Goal: Transaction & Acquisition: Download file/media

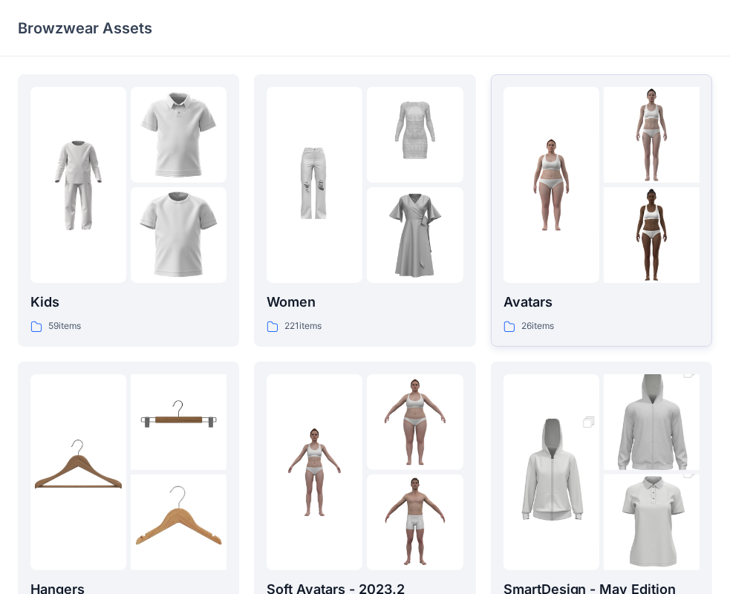
click at [540, 305] on p "Avatars" at bounding box center [602, 302] width 196 height 21
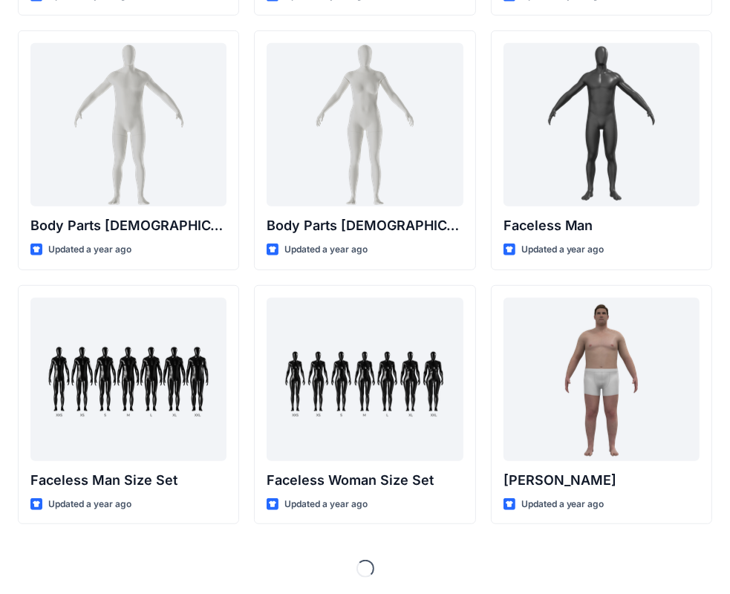
scroll to position [553, 0]
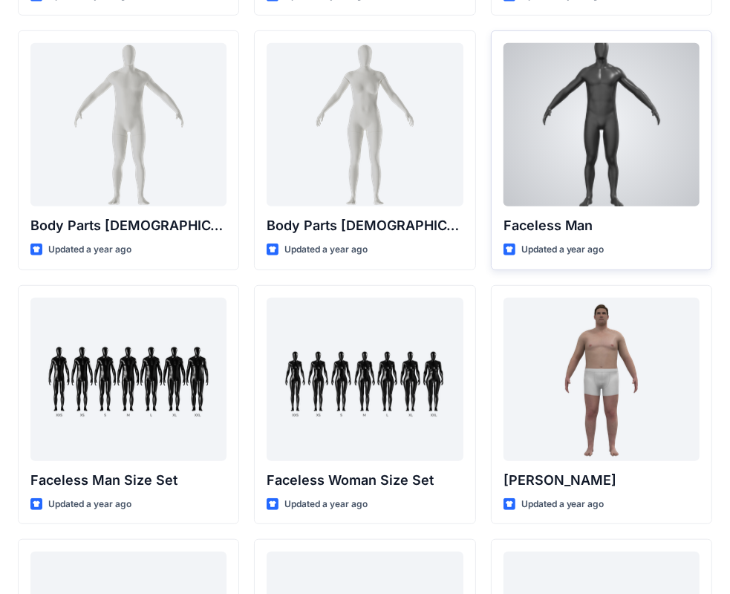
click at [552, 226] on p "Faceless Man" at bounding box center [602, 225] width 196 height 21
click at [551, 226] on p "Faceless Man" at bounding box center [602, 225] width 196 height 21
click at [566, 184] on div at bounding box center [602, 124] width 196 height 163
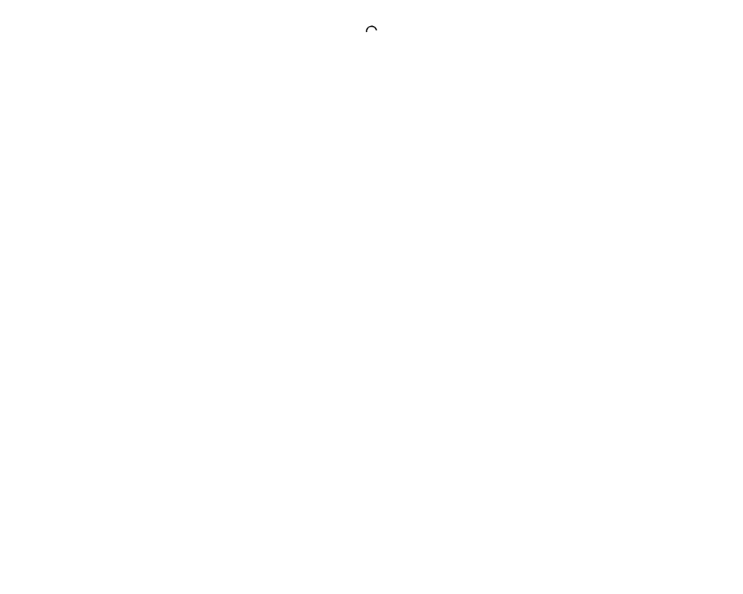
click at [566, 184] on div at bounding box center [371, 297] width 743 height 594
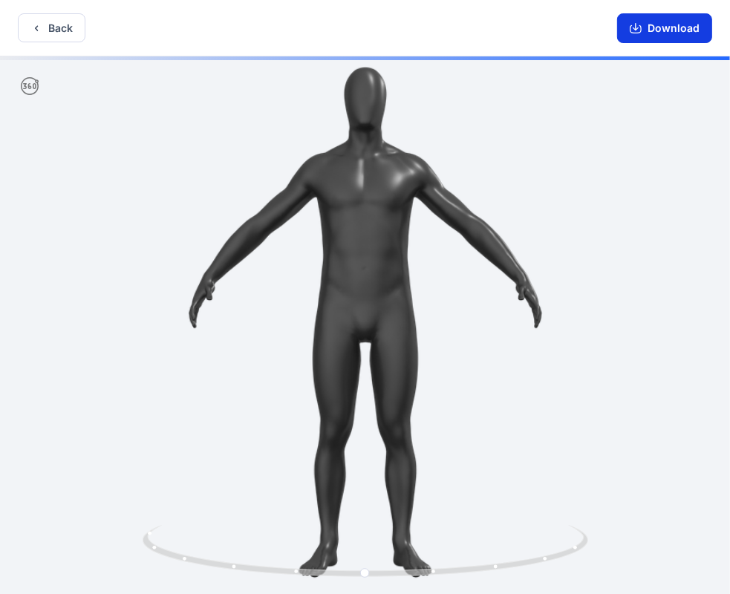
click at [660, 27] on button "Download" at bounding box center [664, 28] width 95 height 30
